Goal: Information Seeking & Learning: Learn about a topic

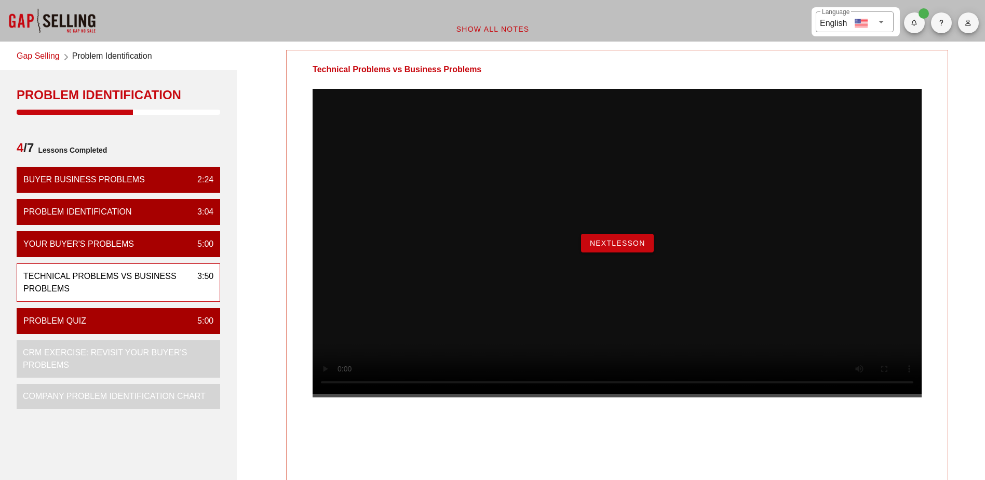
click at [621, 247] on span "NextLesson" at bounding box center [618, 243] width 56 height 8
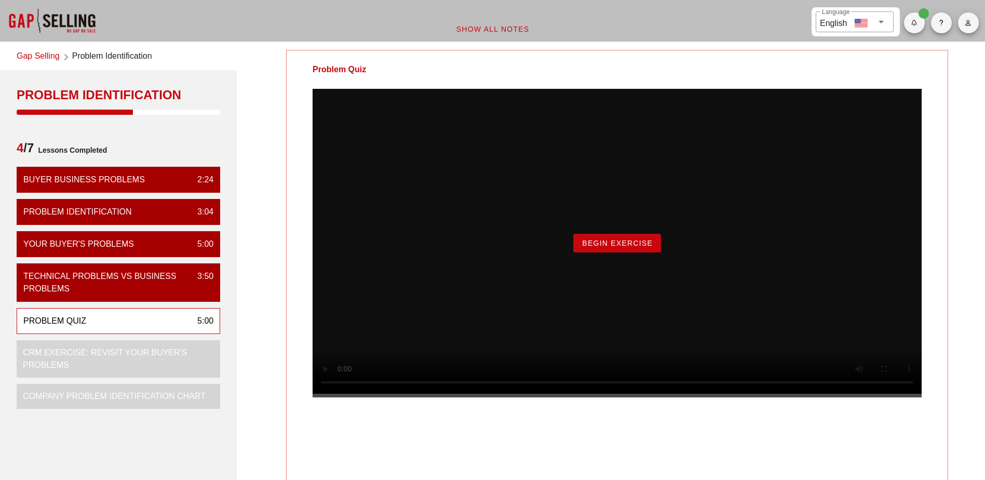
click at [637, 252] on button "Begin Exercise" at bounding box center [617, 243] width 88 height 19
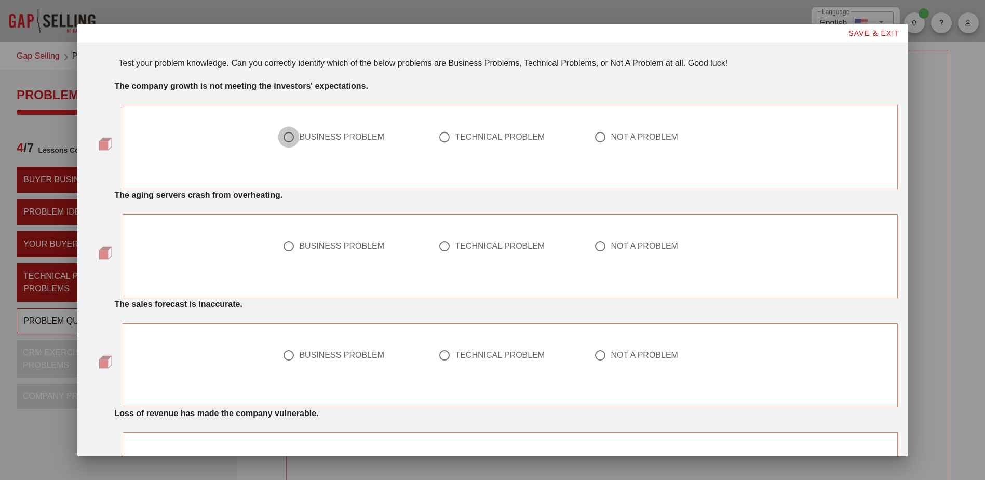
click at [287, 140] on div at bounding box center [289, 137] width 18 height 18
click at [442, 248] on div at bounding box center [445, 246] width 18 height 18
click at [442, 358] on div at bounding box center [445, 355] width 18 height 18
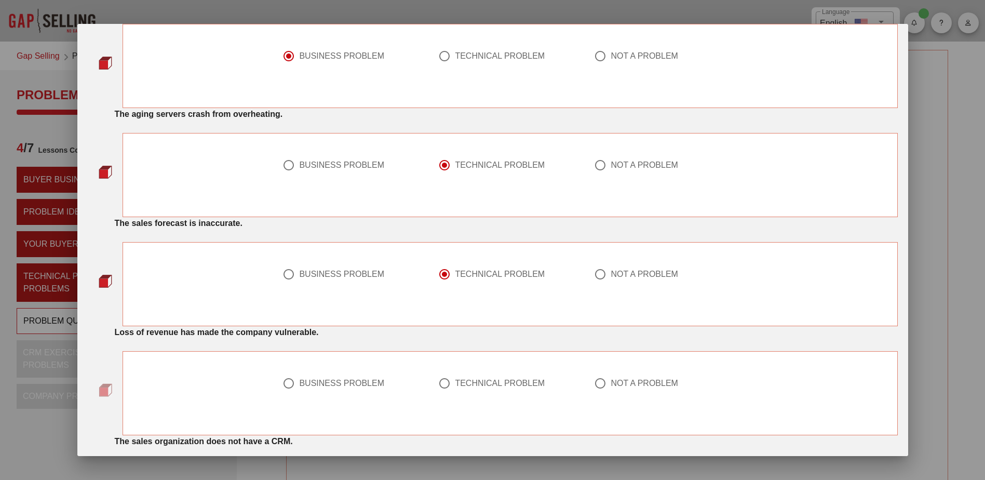
scroll to position [104, 0]
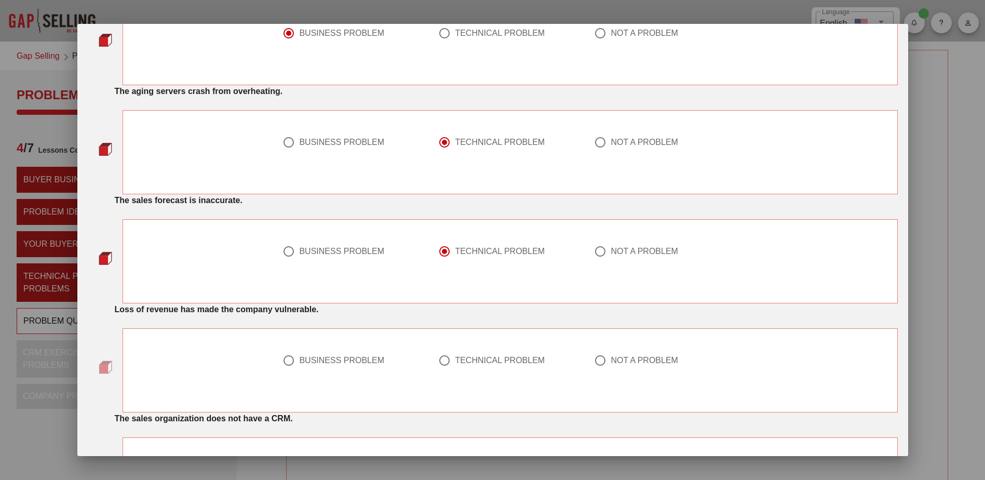
click at [281, 361] on div at bounding box center [289, 361] width 18 height 18
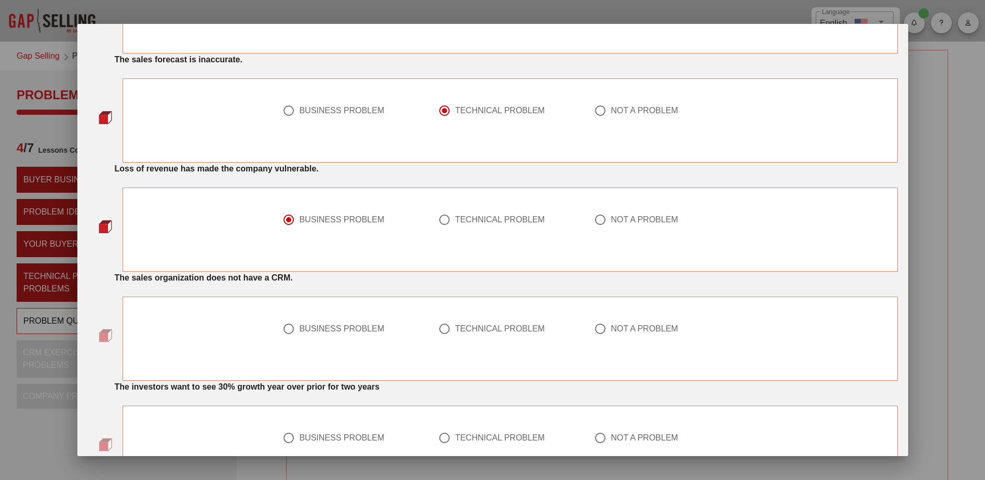
scroll to position [260, 0]
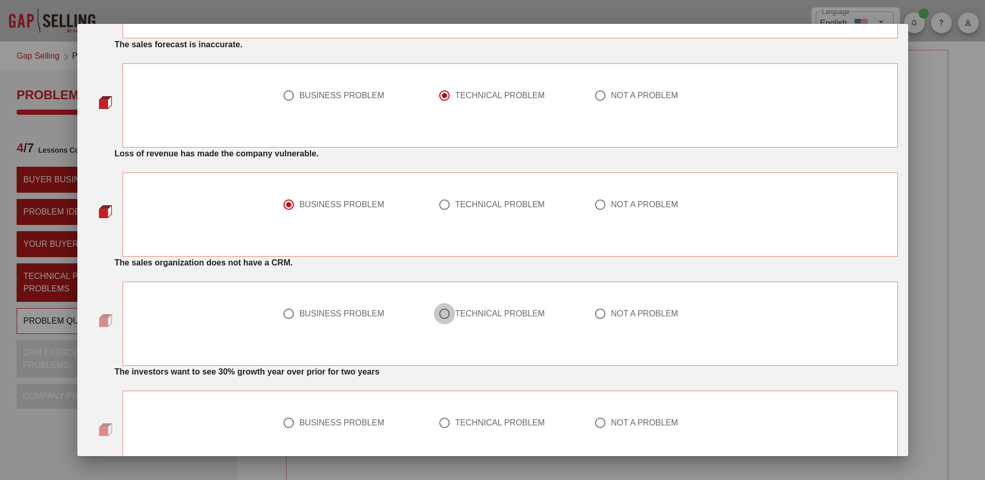
click at [442, 316] on div at bounding box center [445, 314] width 18 height 18
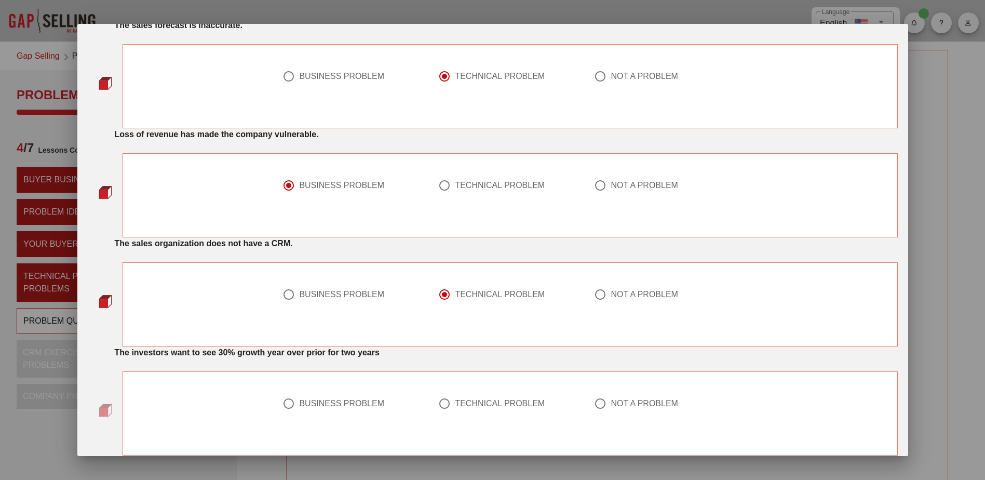
scroll to position [312, 0]
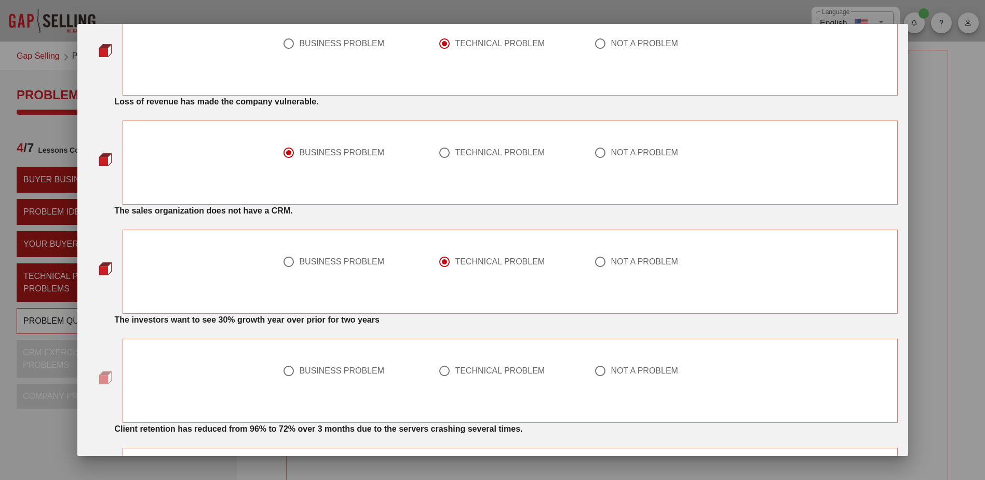
click at [594, 370] on div at bounding box center [601, 371] width 18 height 18
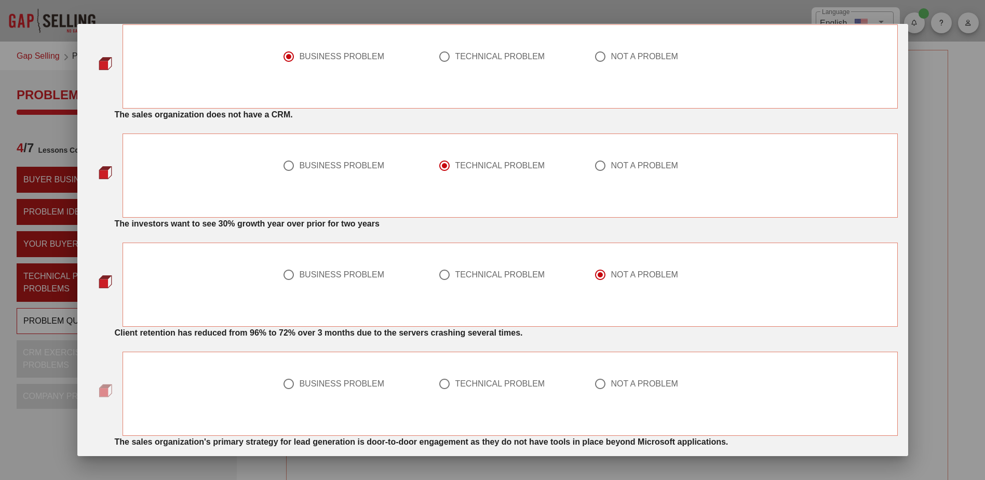
scroll to position [416, 0]
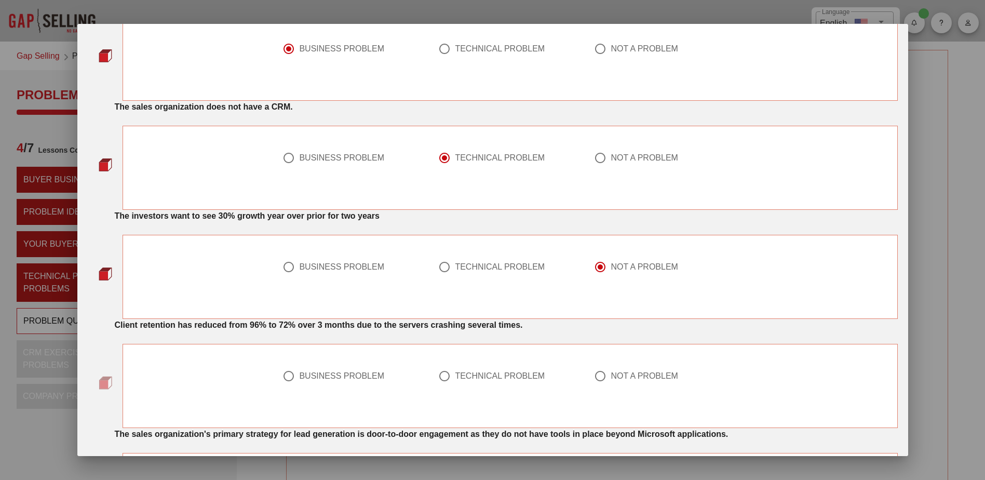
click at [282, 376] on div at bounding box center [289, 376] width 18 height 18
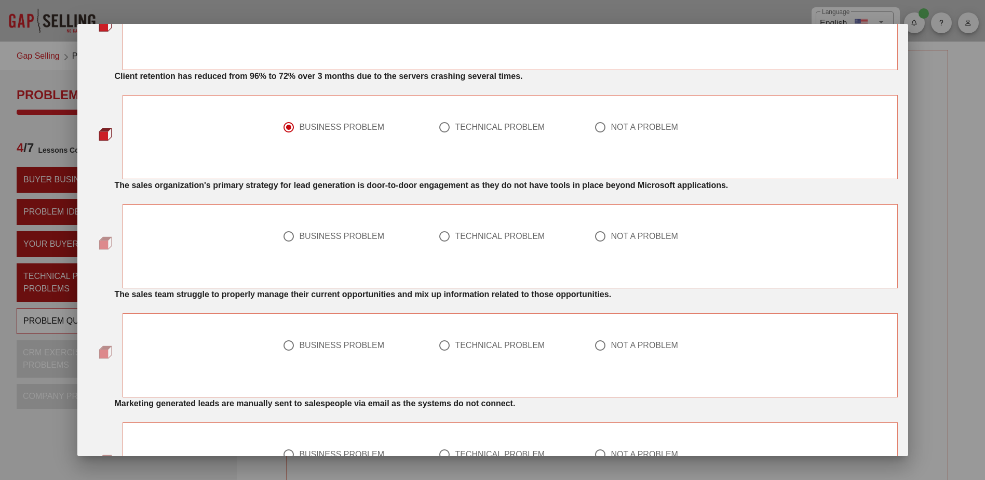
scroll to position [675, 0]
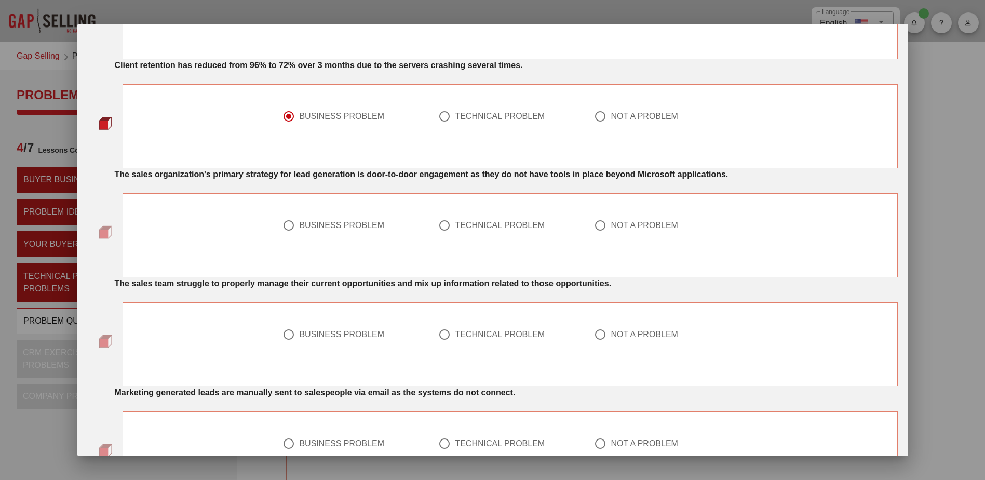
click at [597, 227] on div at bounding box center [601, 226] width 18 height 18
click at [441, 337] on div at bounding box center [445, 335] width 18 height 18
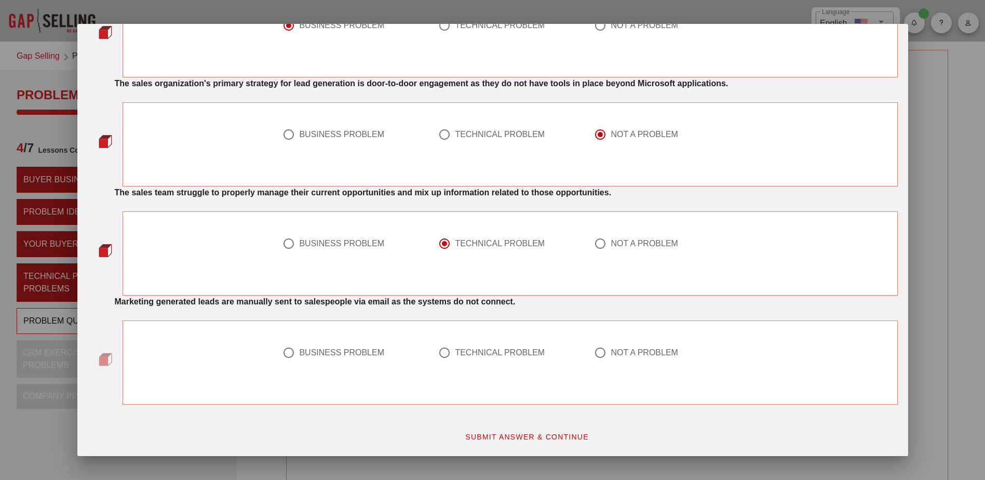
scroll to position [767, 0]
click at [441, 353] on div at bounding box center [445, 352] width 18 height 18
click at [504, 435] on span "SUBMIT ANSWER & CONTINUE" at bounding box center [527, 436] width 124 height 8
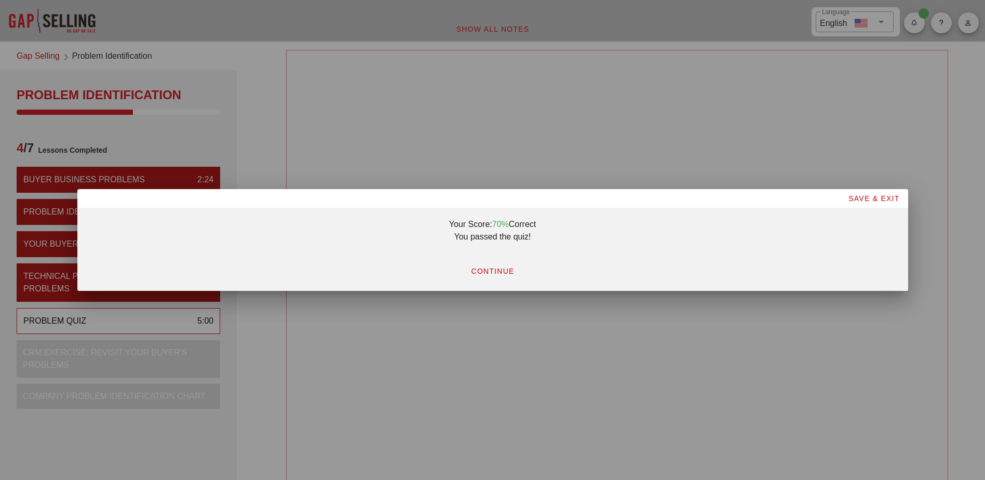
scroll to position [0, 0]
click at [500, 277] on button "CONTINUE" at bounding box center [492, 271] width 60 height 19
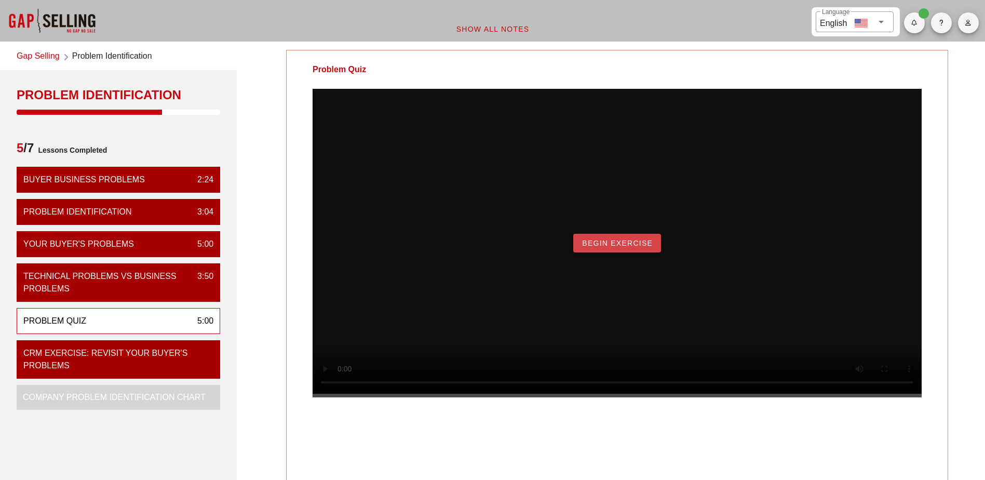
click at [608, 247] on span "Begin Exercise" at bounding box center [617, 243] width 71 height 8
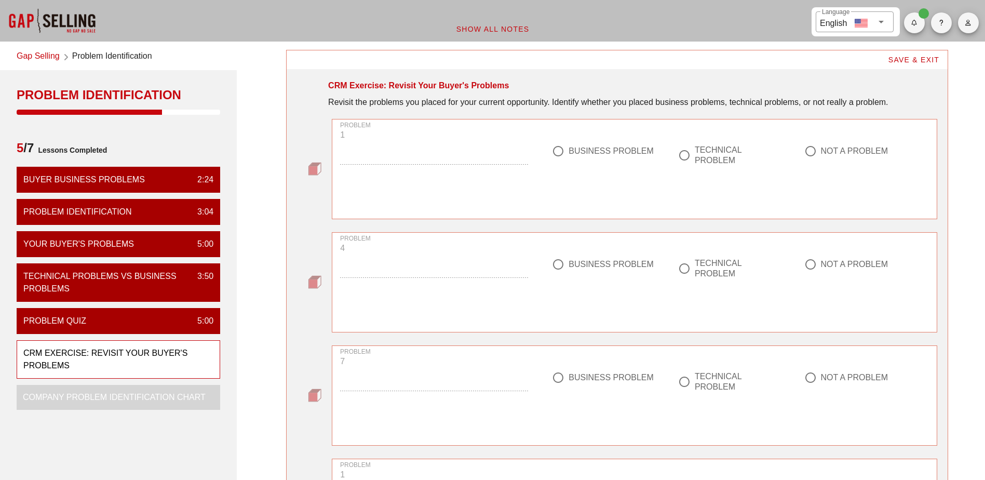
click at [481, 156] on div "PROBLEM 1" at bounding box center [434, 165] width 200 height 104
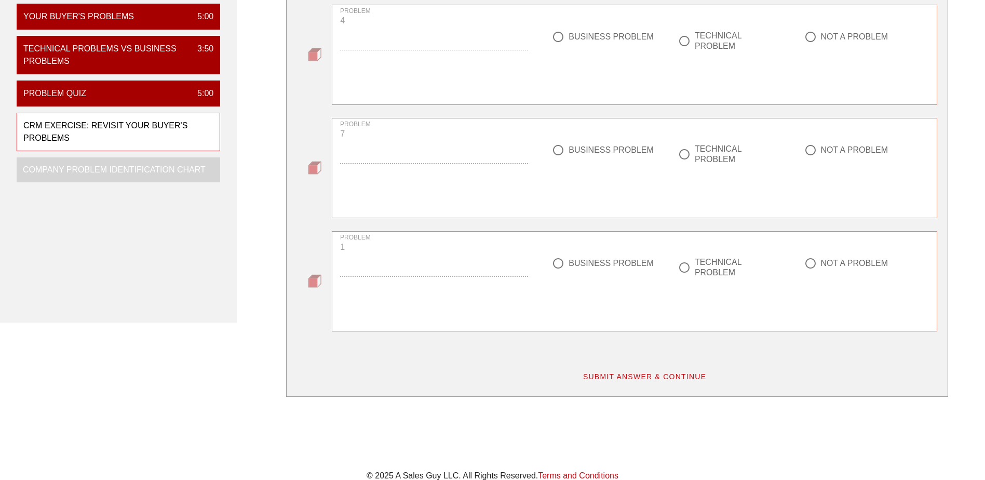
scroll to position [305, 0]
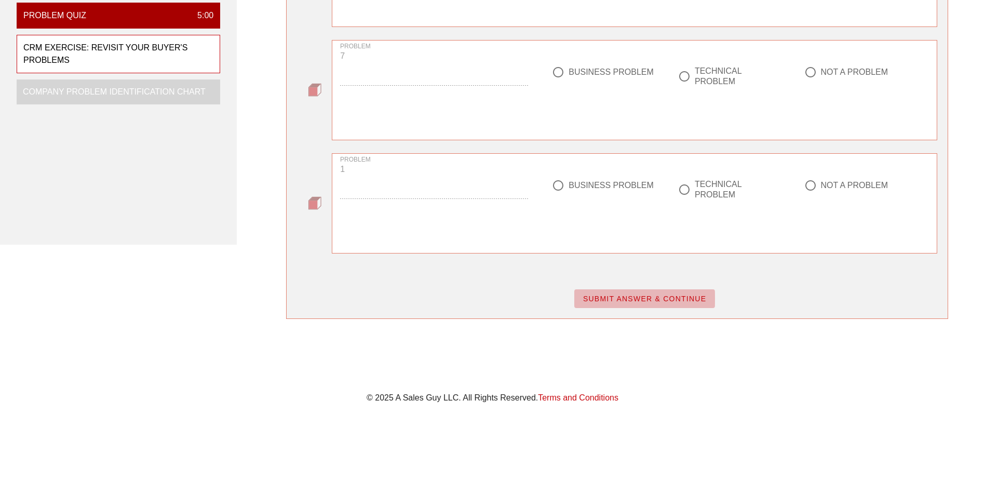
click at [670, 296] on span "SUBMIT ANSWER & CONTINUE" at bounding box center [645, 299] width 124 height 8
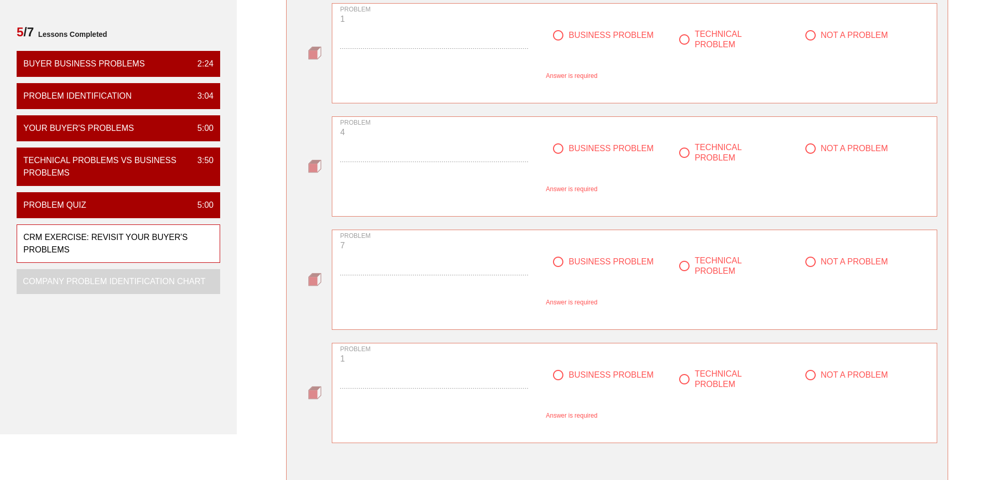
scroll to position [98, 0]
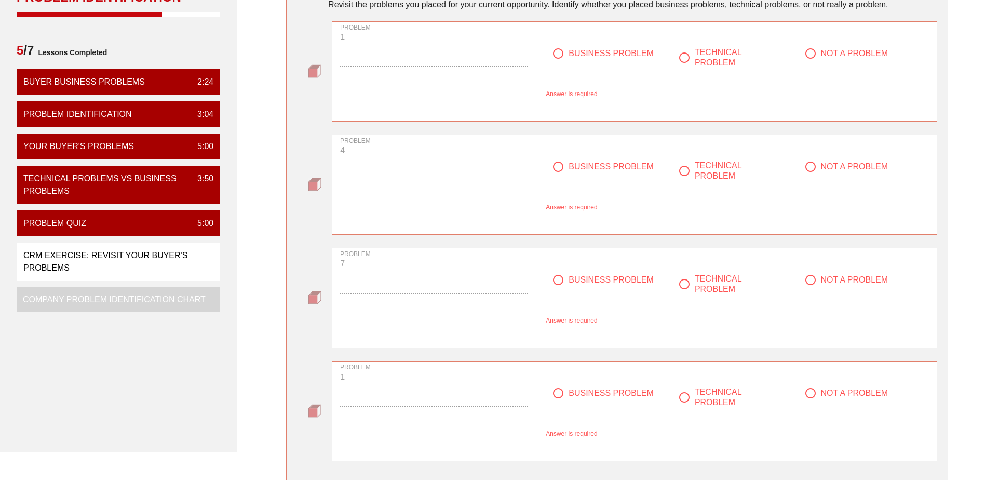
drag, startPoint x: 508, startPoint y: 394, endPoint x: 505, endPoint y: 399, distance: 6.5
click at [505, 398] on div "PROBLEM 1" at bounding box center [434, 407] width 200 height 104
click at [505, 399] on div "PROBLEM 1" at bounding box center [434, 407] width 200 height 104
click at [559, 393] on div at bounding box center [559, 393] width 18 height 18
click at [684, 280] on div at bounding box center [685, 284] width 18 height 18
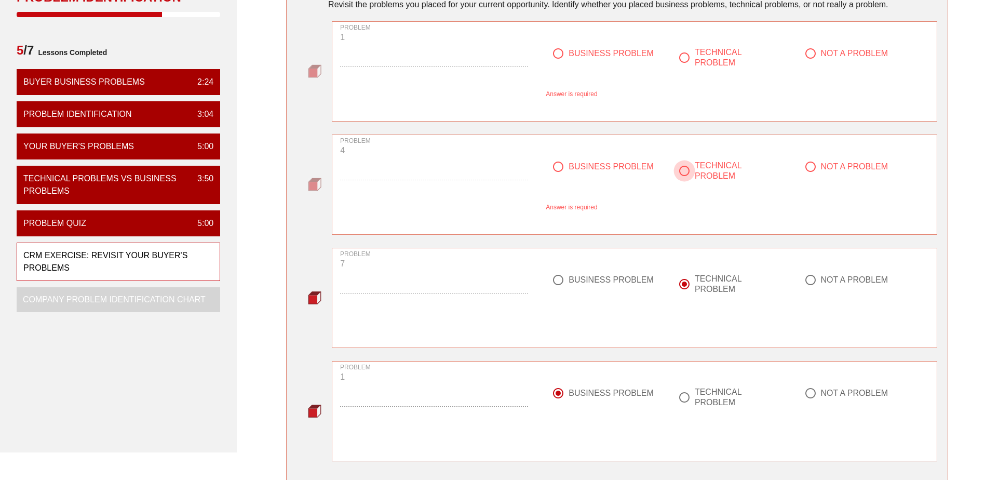
click at [684, 170] on div at bounding box center [685, 171] width 18 height 18
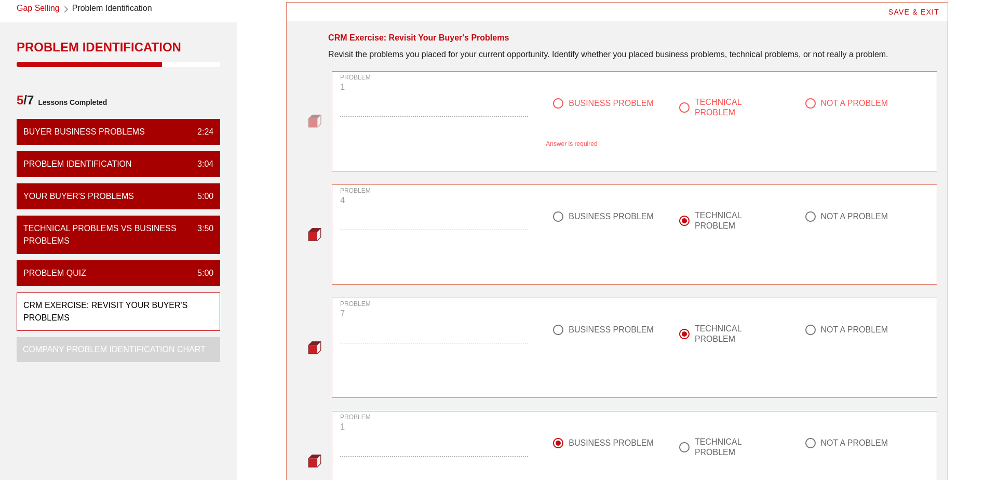
scroll to position [0, 0]
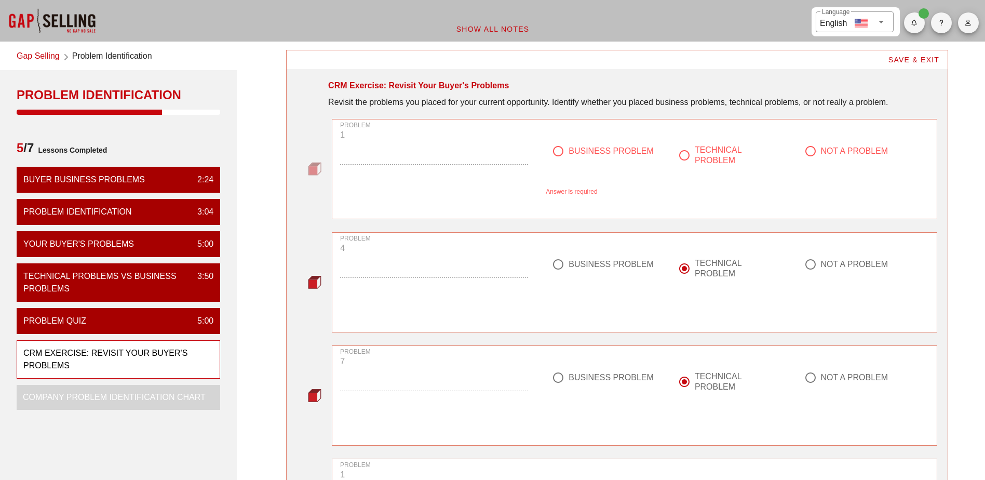
click at [560, 152] on div at bounding box center [559, 151] width 18 height 18
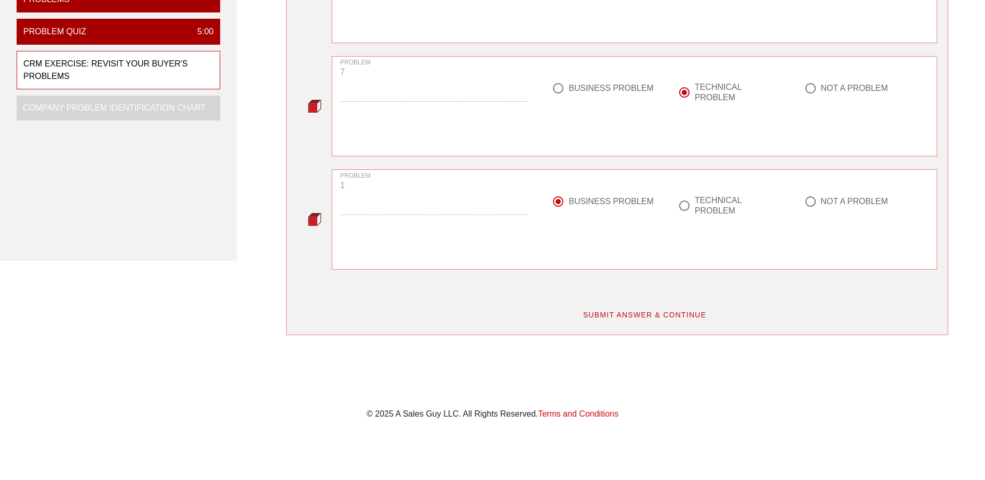
scroll to position [305, 0]
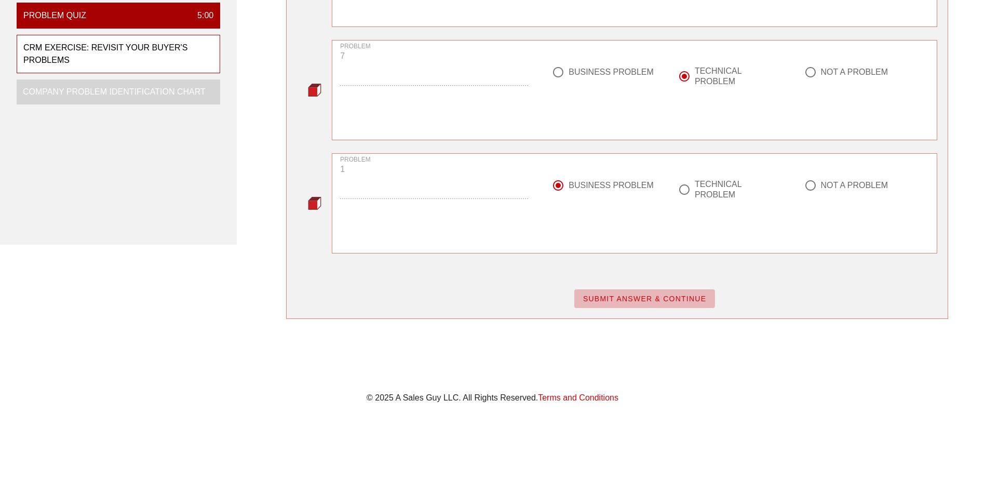
click at [646, 297] on span "SUBMIT ANSWER & CONTINUE" at bounding box center [645, 299] width 124 height 8
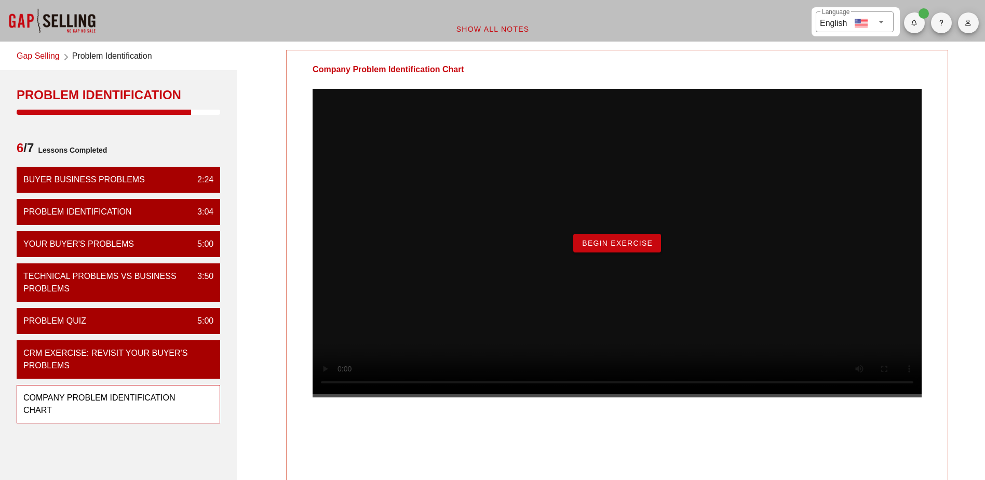
click at [632, 247] on span "Begin Exercise" at bounding box center [617, 243] width 71 height 8
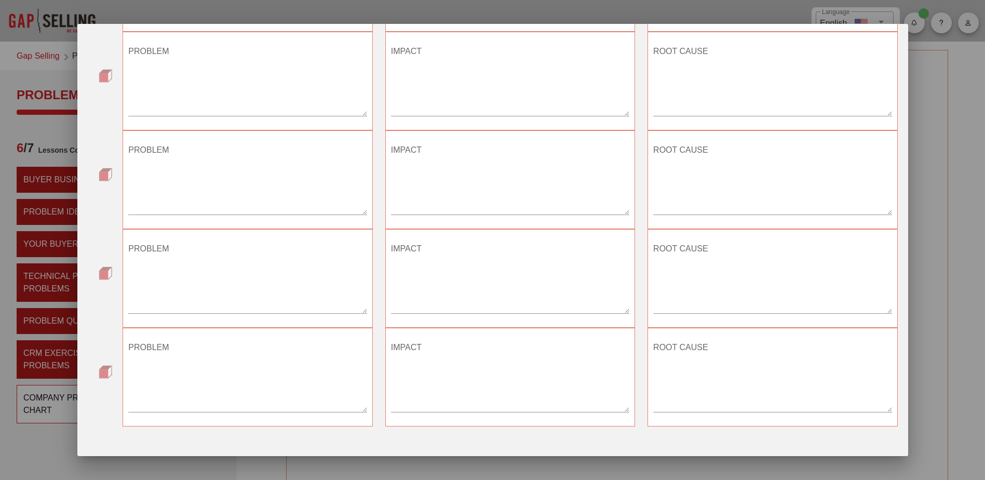
scroll to position [225, 0]
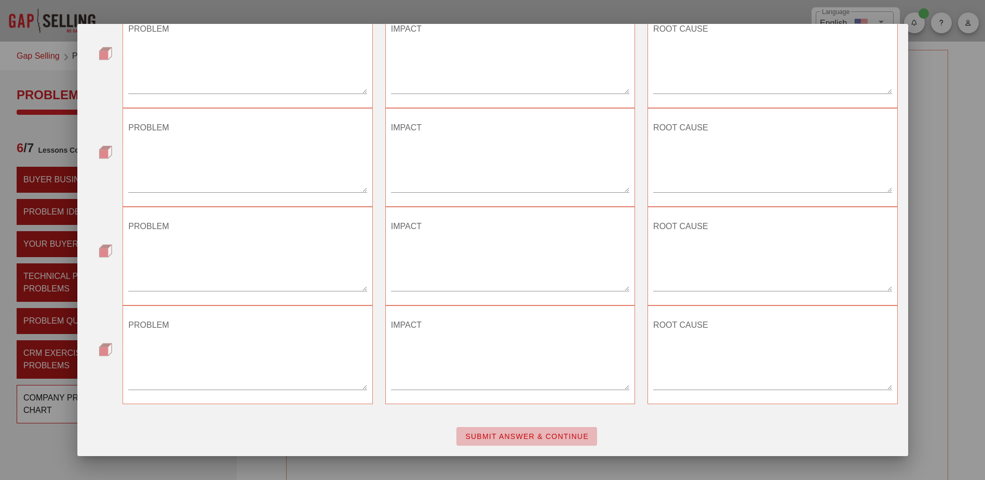
click at [571, 436] on span "SUBMIT ANSWER & CONTINUE" at bounding box center [527, 436] width 124 height 8
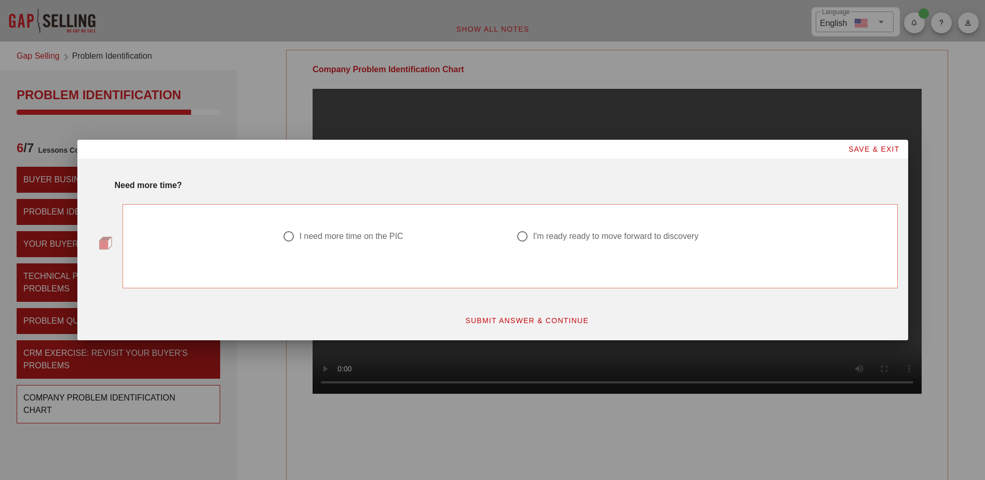
click at [525, 233] on div at bounding box center [523, 236] width 18 height 18
click at [532, 318] on span "SUBMIT ANSWER & CONTINUE" at bounding box center [527, 320] width 124 height 8
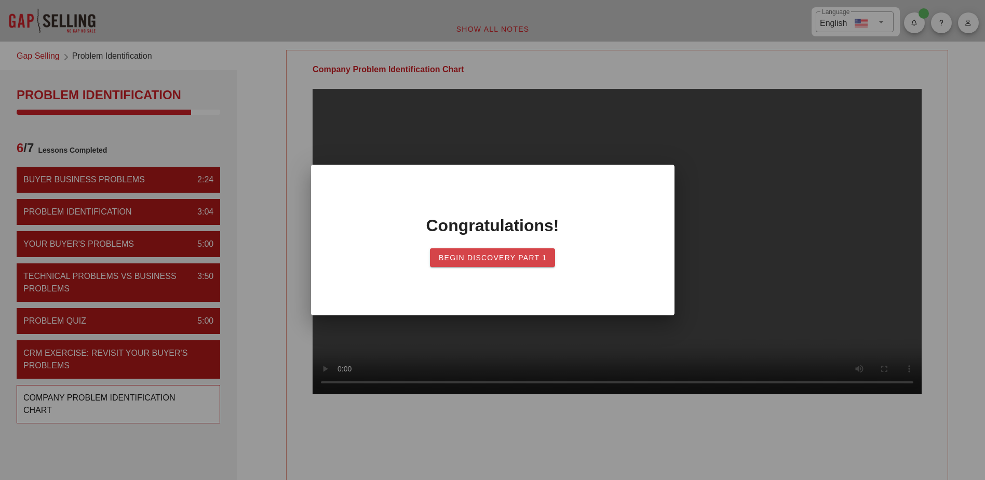
click at [527, 257] on span "Begin Discovery PART 1" at bounding box center [492, 257] width 109 height 8
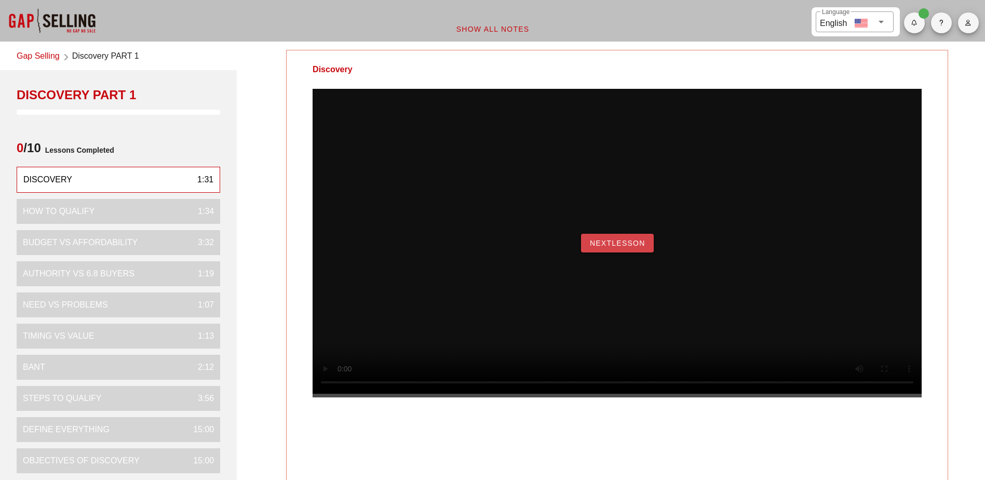
click at [641, 247] on span "NextLesson" at bounding box center [618, 243] width 56 height 8
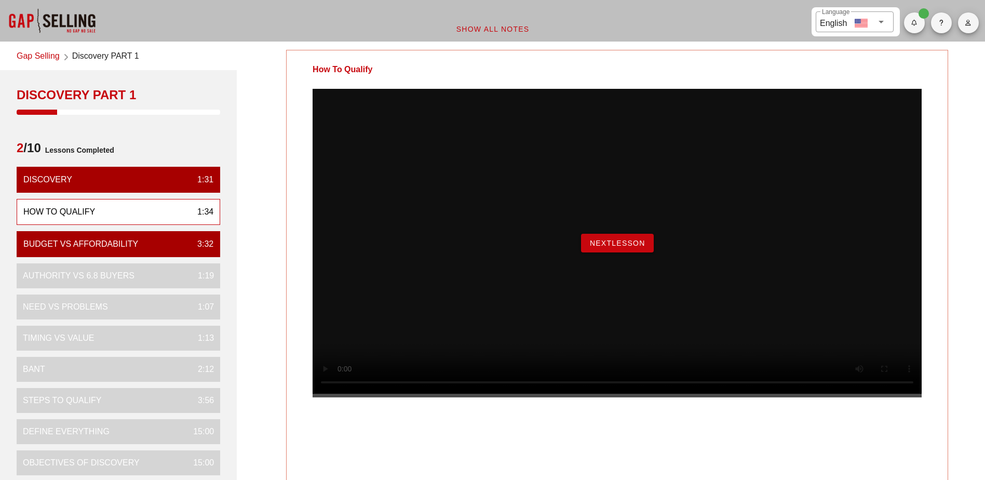
click at [603, 247] on span "NextLesson" at bounding box center [618, 243] width 56 height 8
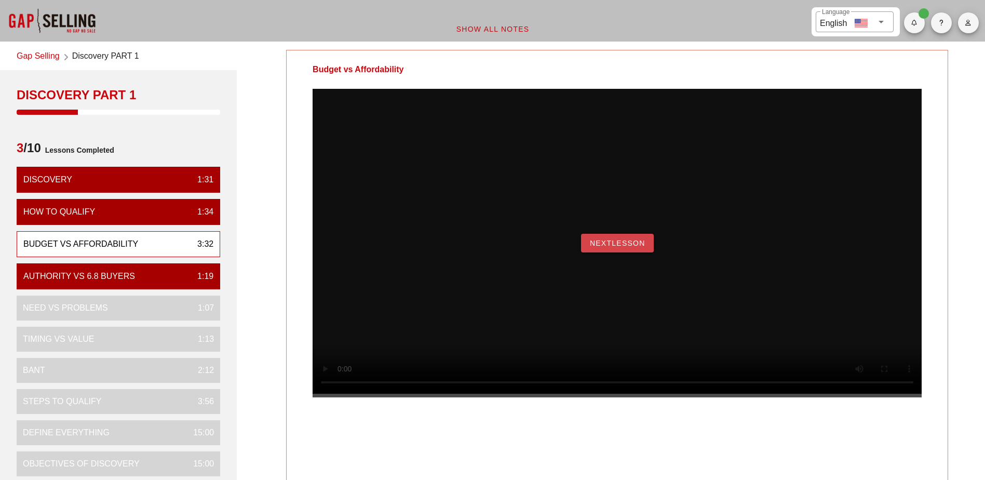
click at [632, 252] on button "NextLesson" at bounding box center [617, 243] width 73 height 19
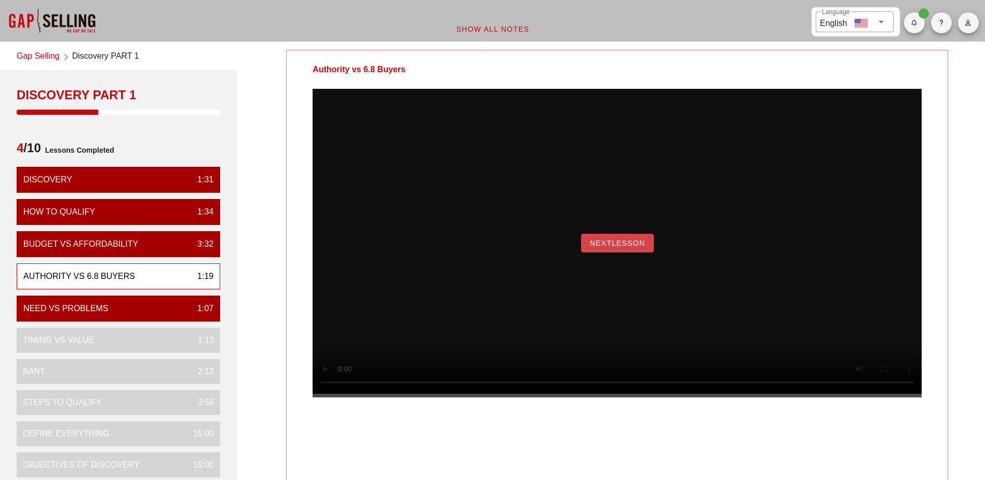
click at [632, 252] on button "NextLesson" at bounding box center [617, 243] width 73 height 19
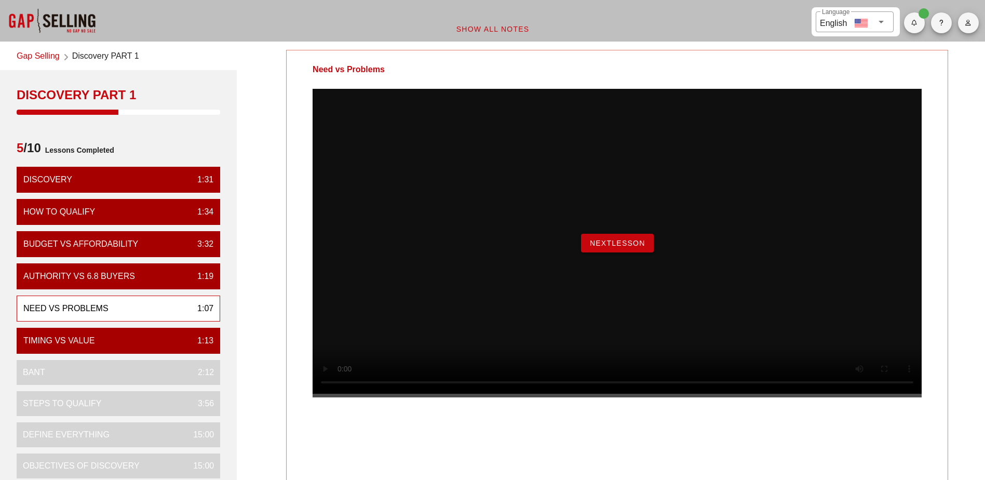
click at [640, 247] on span "NextLesson" at bounding box center [618, 243] width 56 height 8
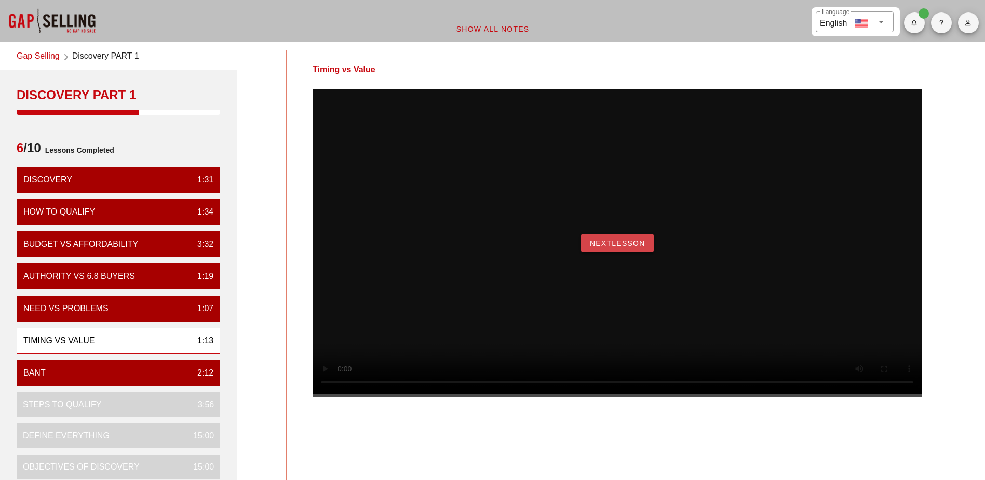
click at [625, 247] on span "NextLesson" at bounding box center [618, 243] width 56 height 8
